Goal: Task Accomplishment & Management: Manage account settings

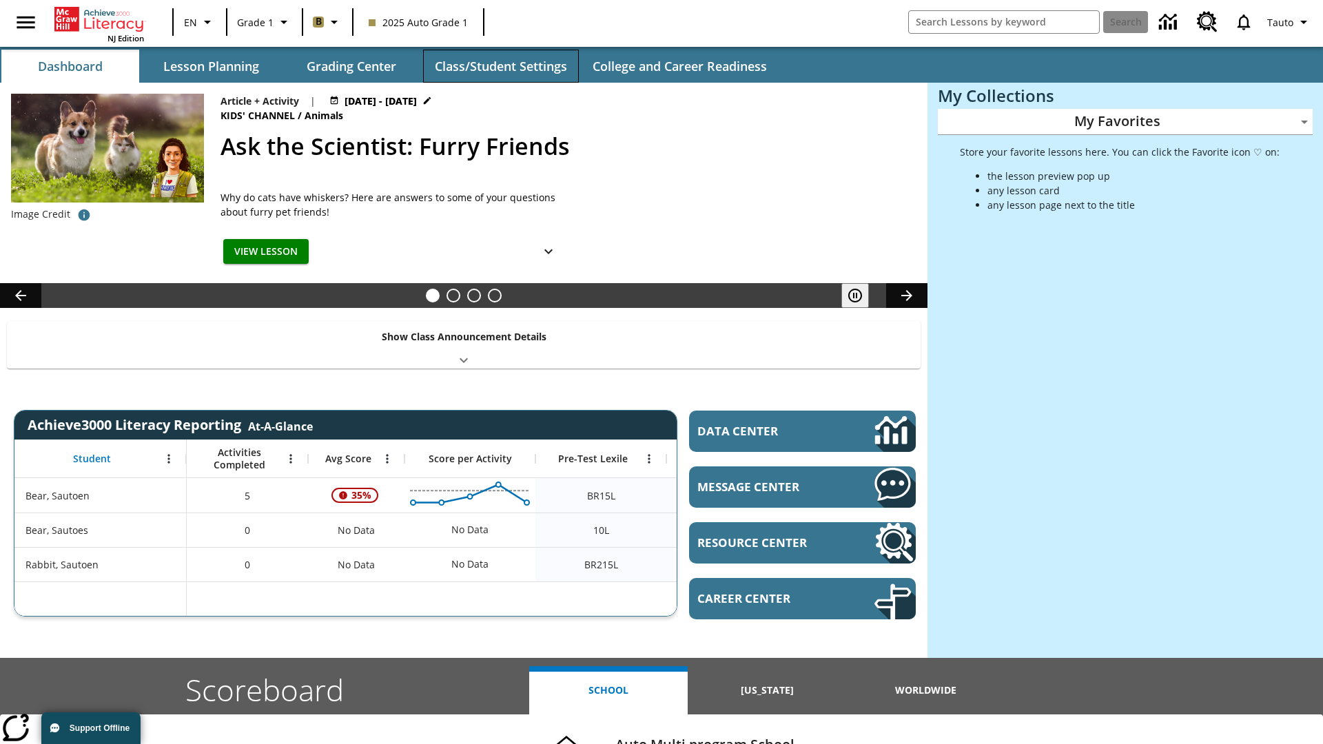
click at [500, 66] on button "Class/Student Settings" at bounding box center [501, 66] width 156 height 33
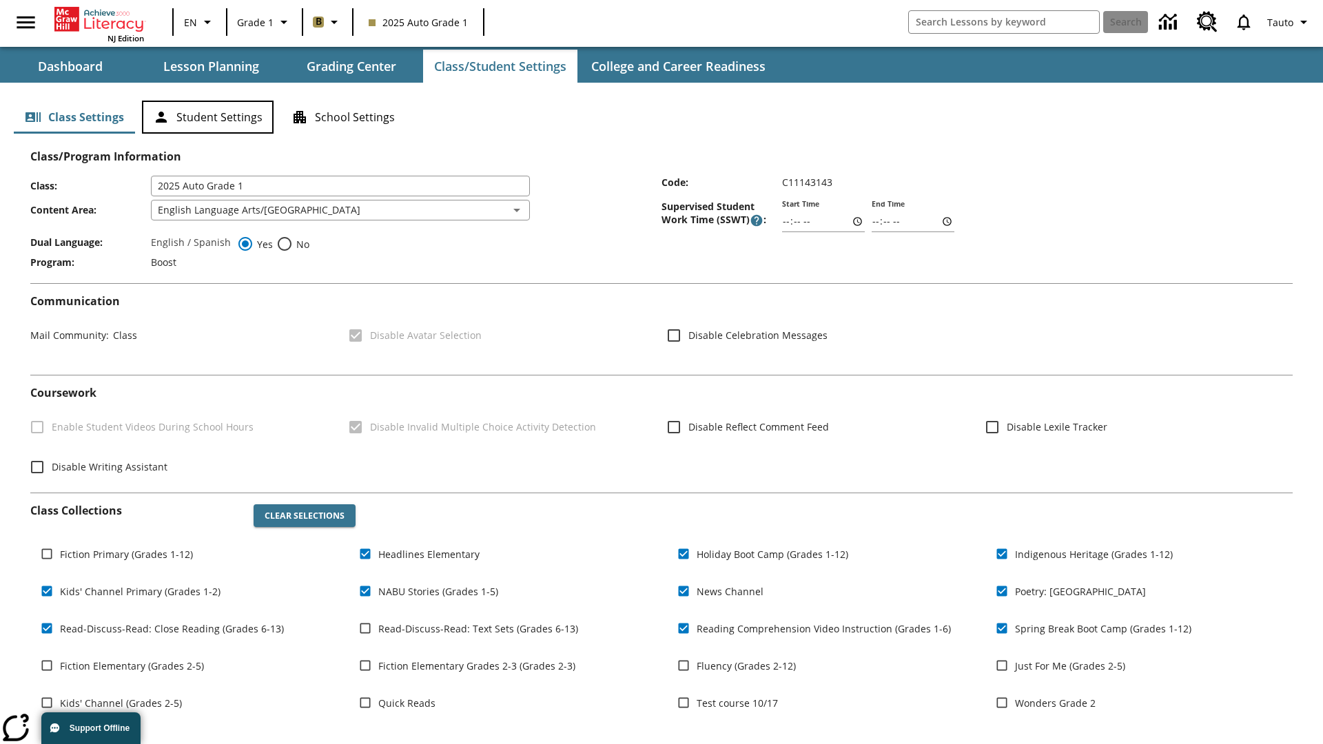
click at [207, 117] on button "Student Settings" at bounding box center [208, 117] width 132 height 33
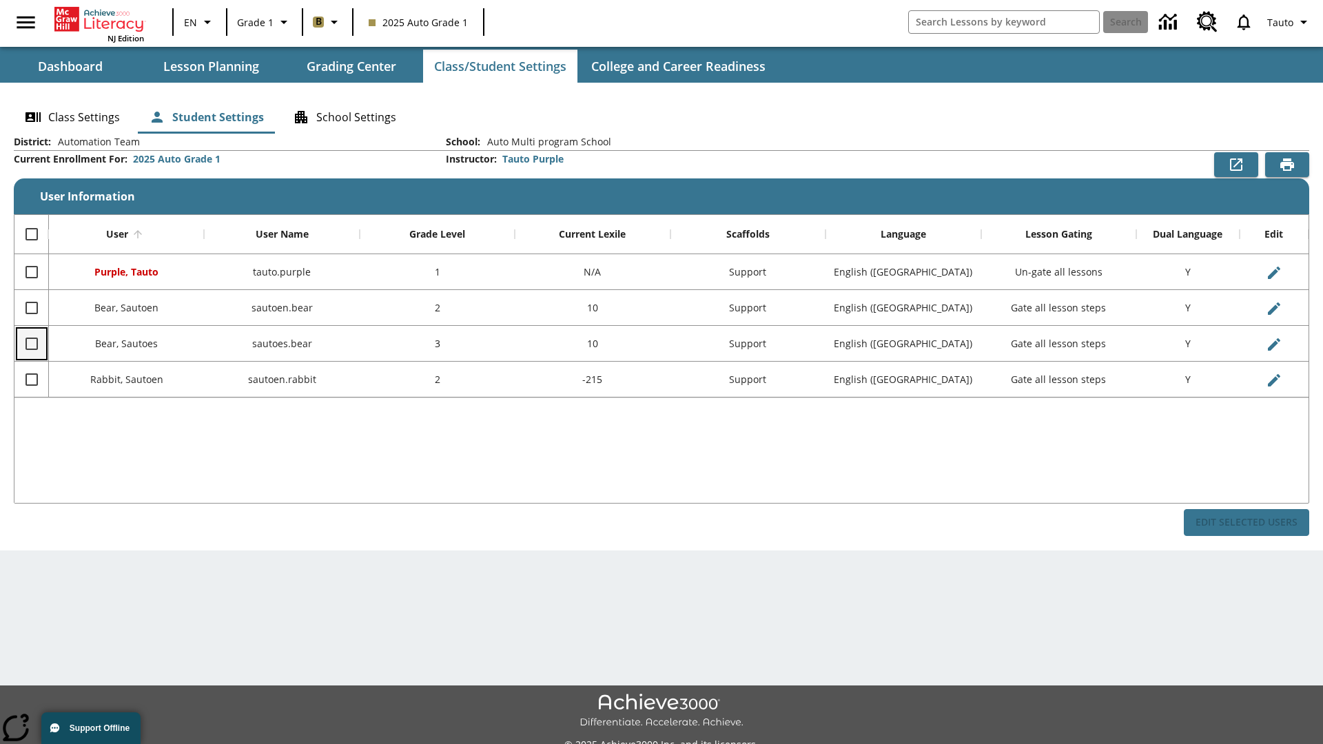
click at [31, 343] on input "Select row" at bounding box center [31, 343] width 29 height 29
checkbox input "true"
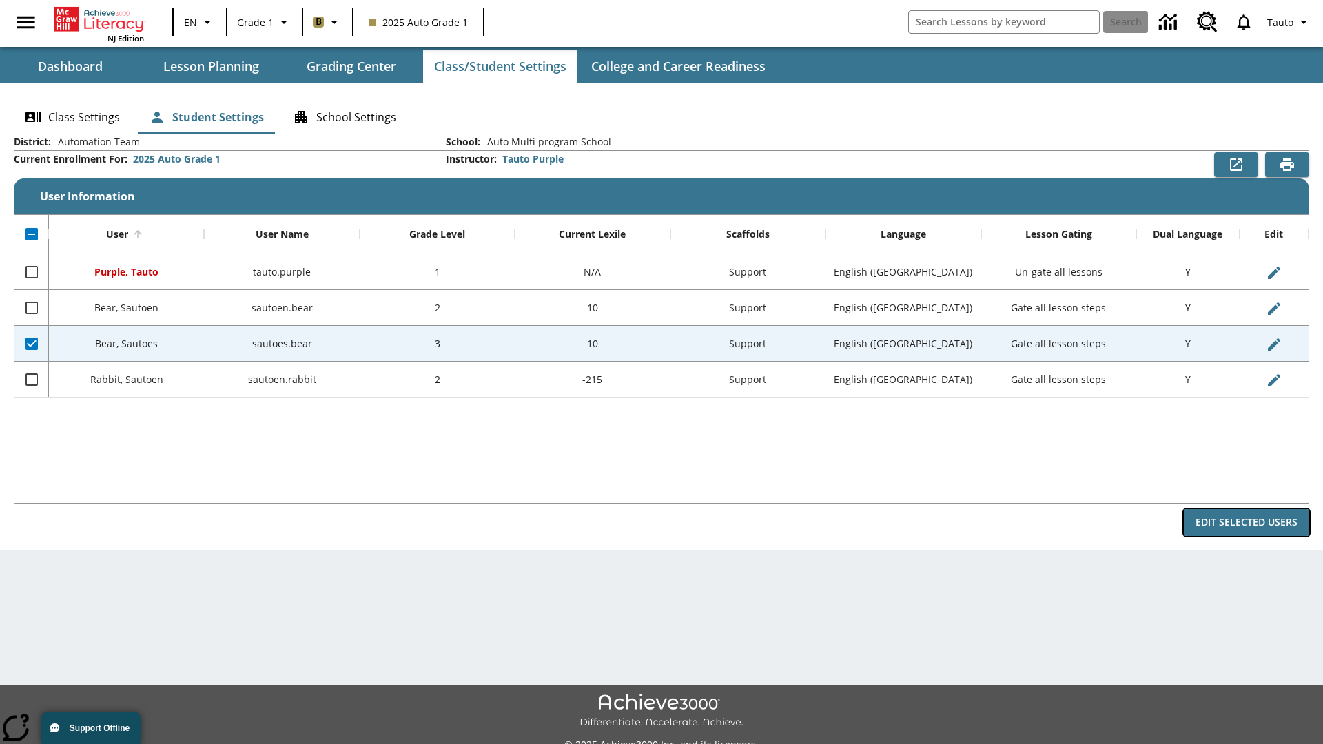
click at [1247, 522] on button "Edit Selected Users" at bounding box center [1246, 522] width 125 height 27
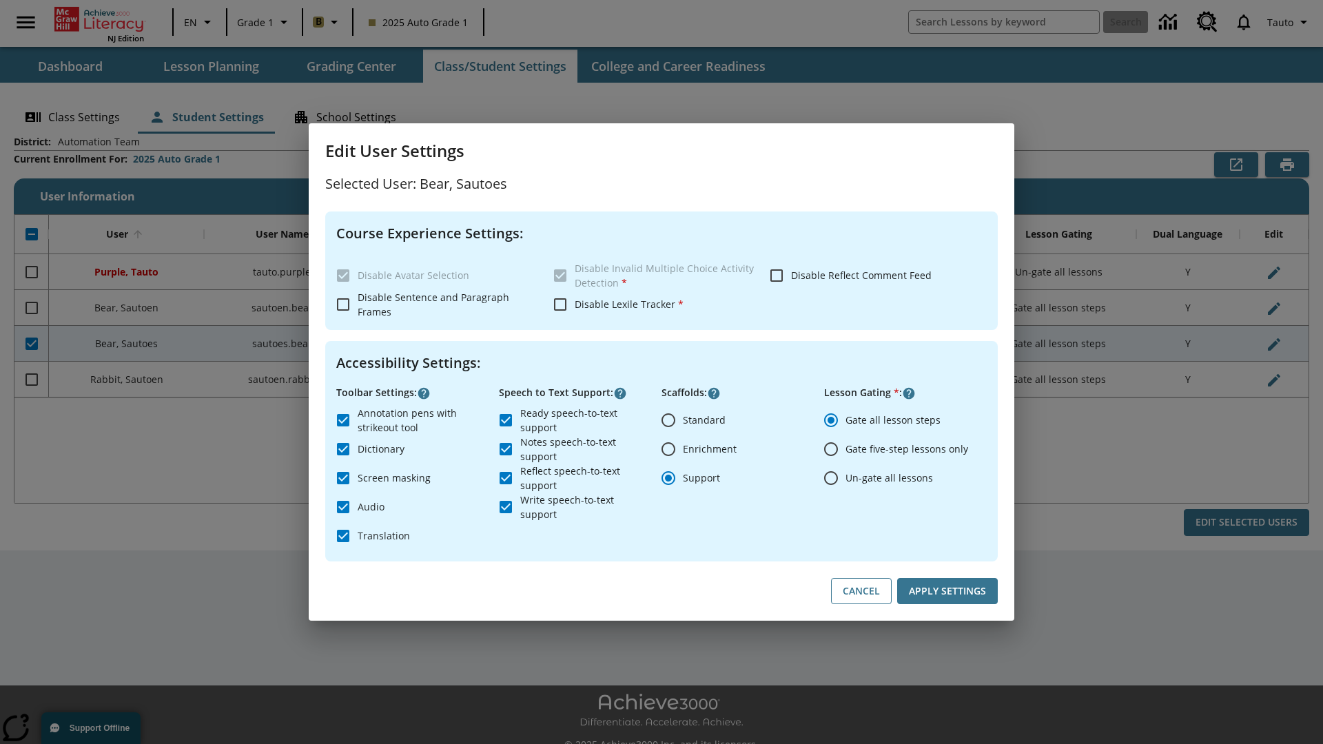
click at [831, 478] on input "Un-gate all lessons" at bounding box center [831, 478] width 29 height 29
radio input "true"
click at [947, 591] on button "Apply Settings" at bounding box center [947, 591] width 101 height 27
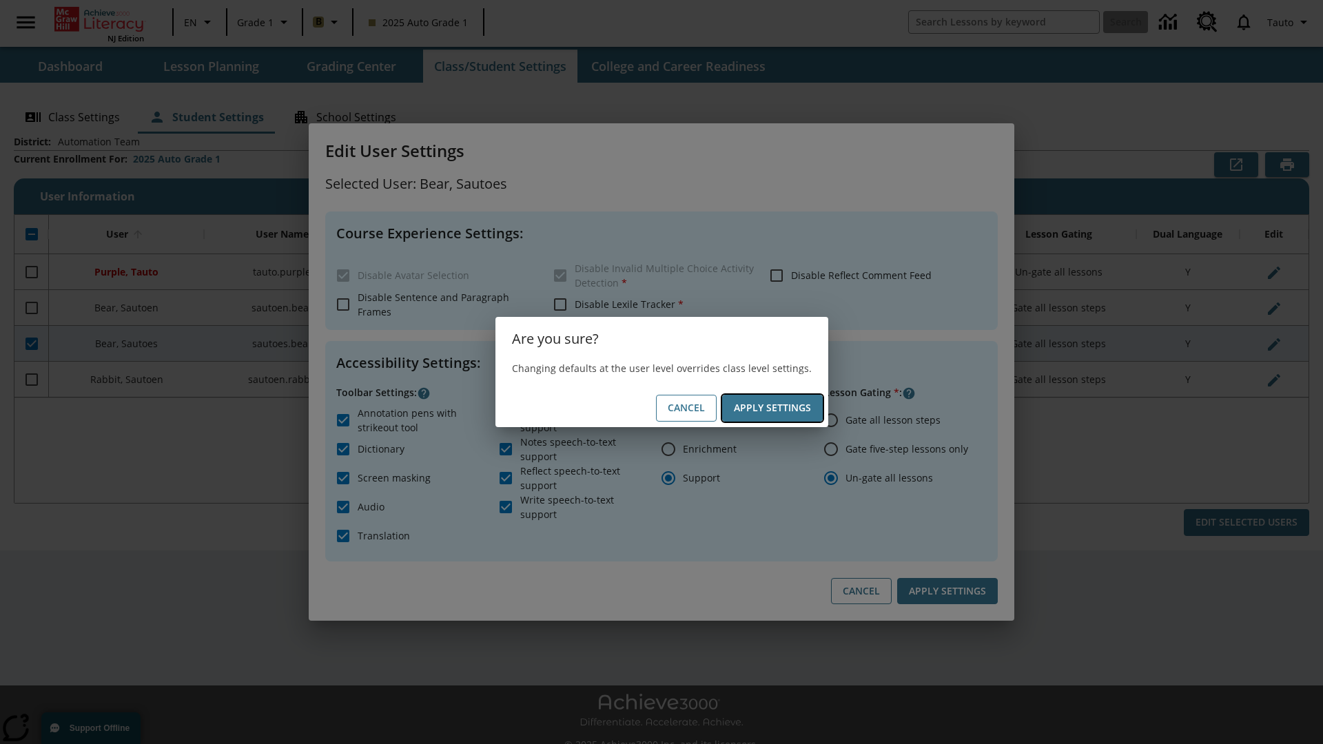
click at [772, 408] on button "Apply Settings" at bounding box center [772, 408] width 101 height 27
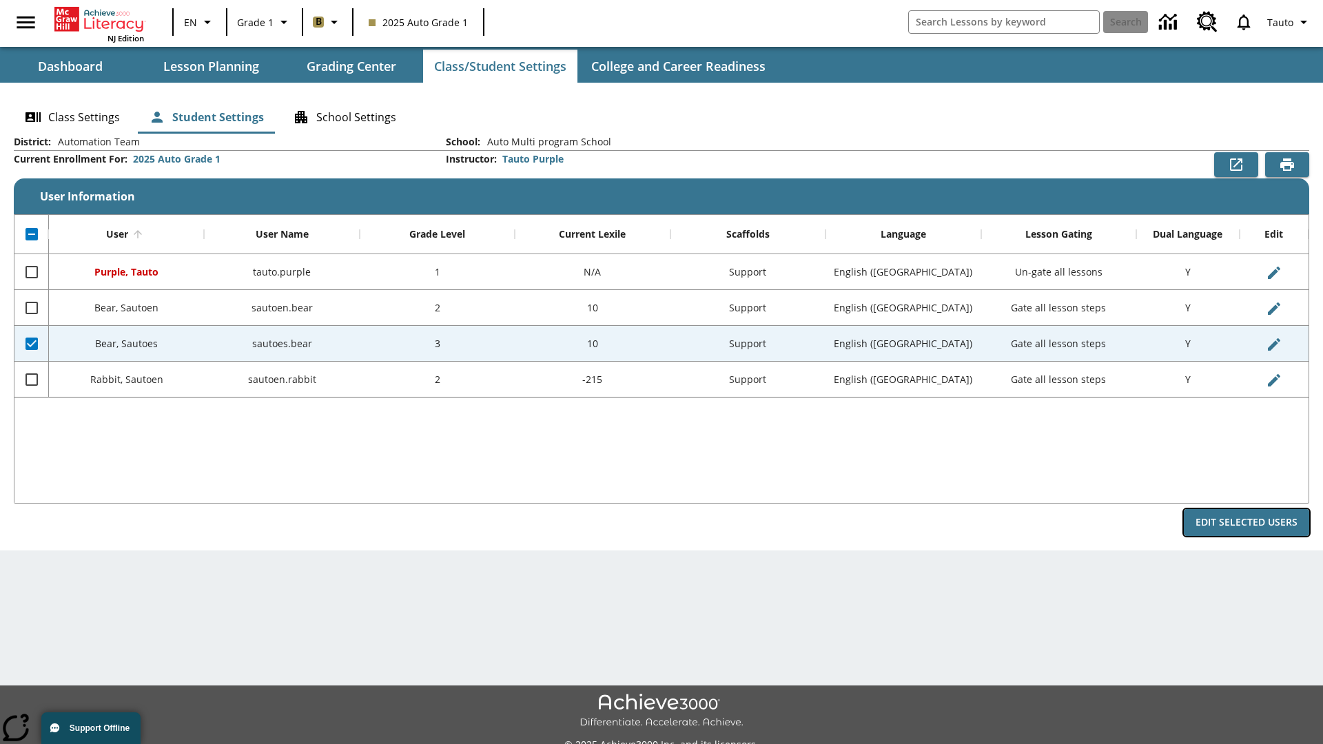
radio input "true"
checkbox input "false"
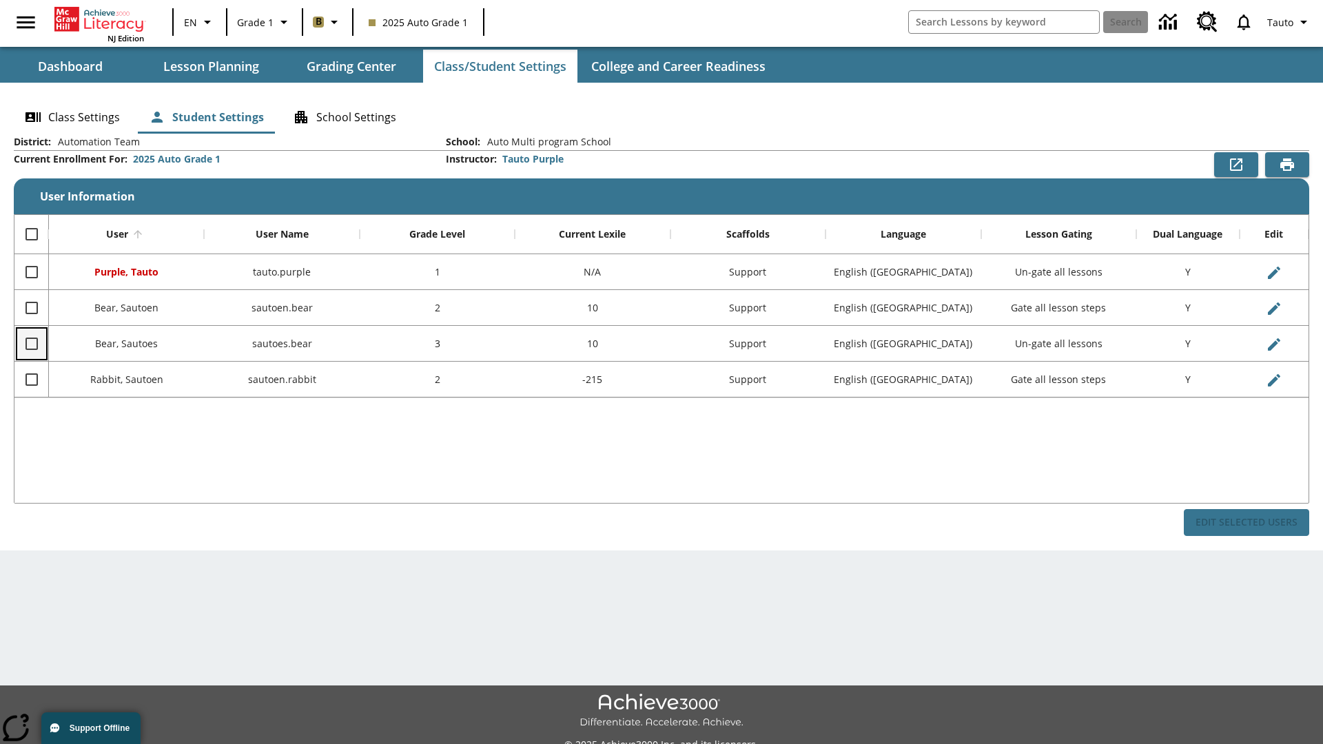
click at [31, 343] on input "Select row" at bounding box center [31, 343] width 29 height 29
checkbox input "true"
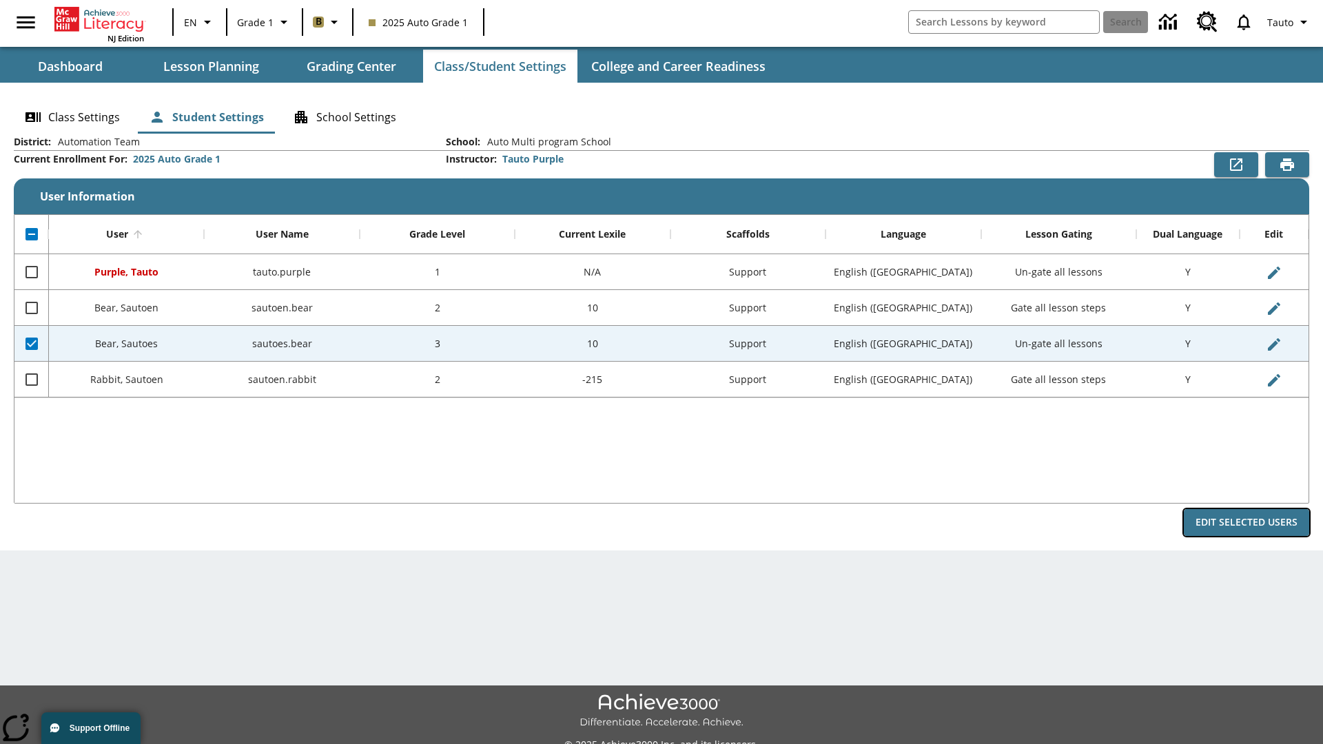
click at [1247, 522] on button "Edit Selected Users" at bounding box center [1246, 522] width 125 height 27
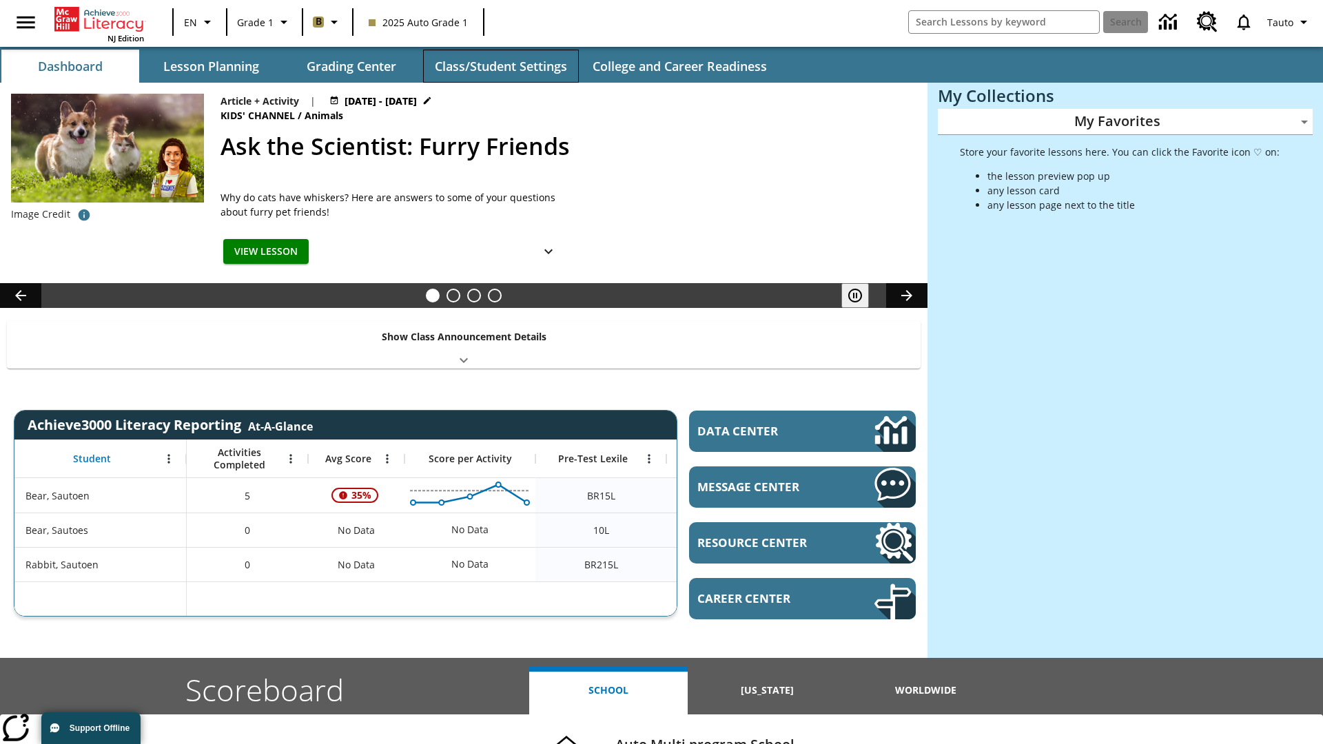
click at [500, 66] on button "Class/Student Settings" at bounding box center [501, 66] width 156 height 33
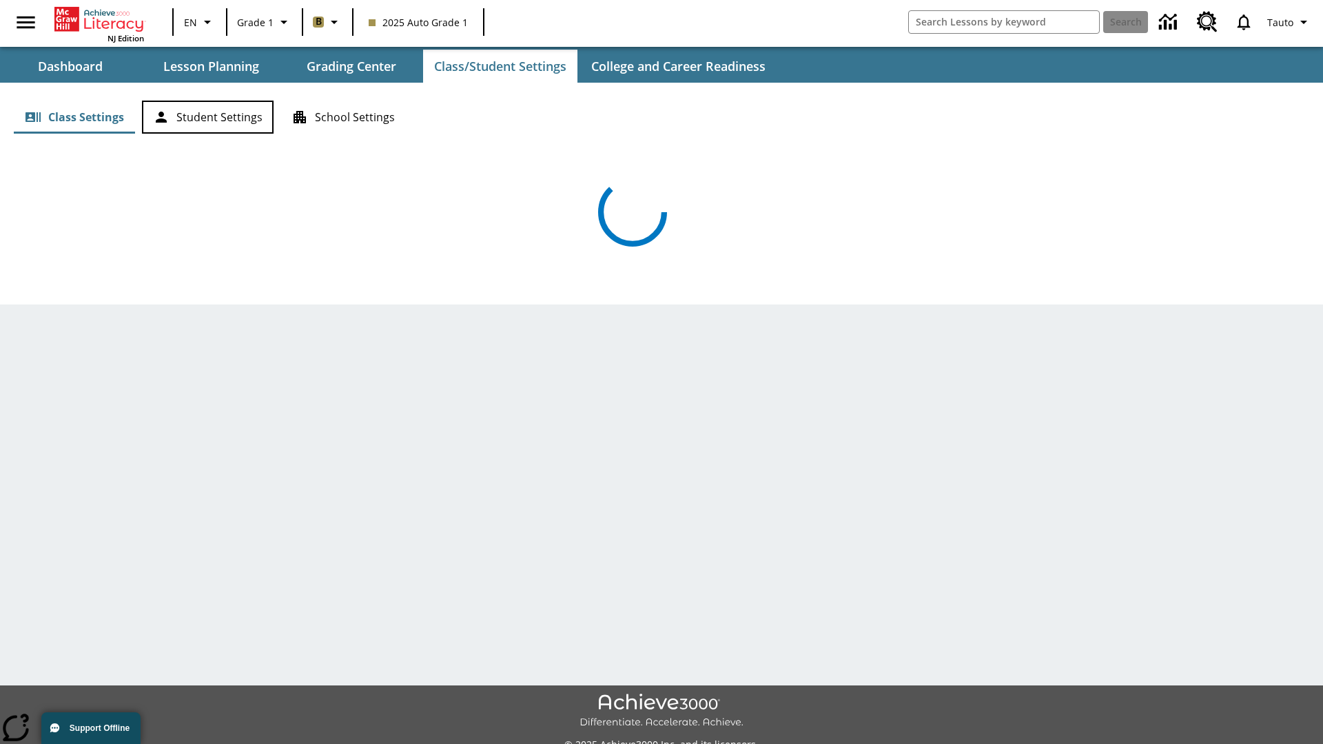
click at [207, 117] on button "Student Settings" at bounding box center [208, 117] width 132 height 33
